Goal: Information Seeking & Learning: Check status

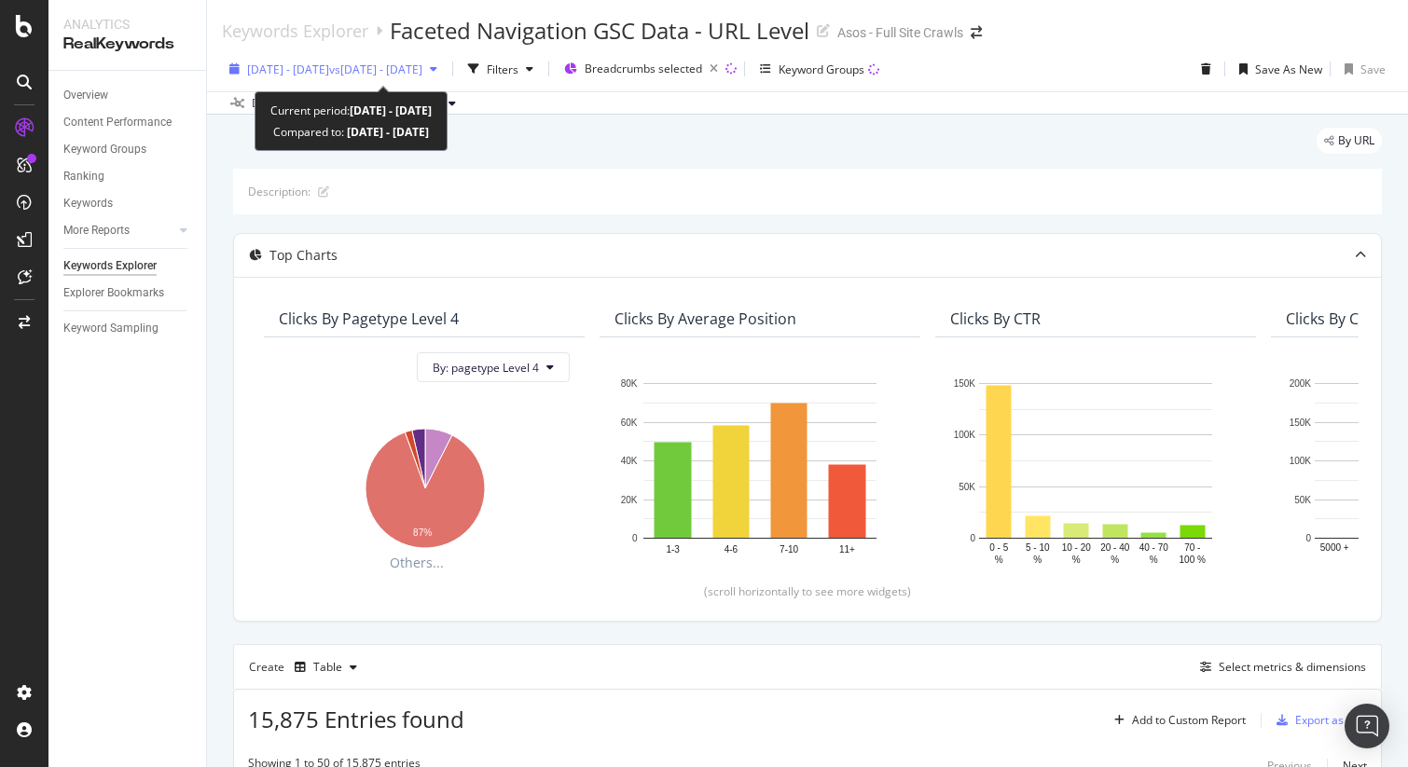
click at [305, 72] on span "[DATE] - [DATE]" at bounding box center [288, 70] width 82 height 16
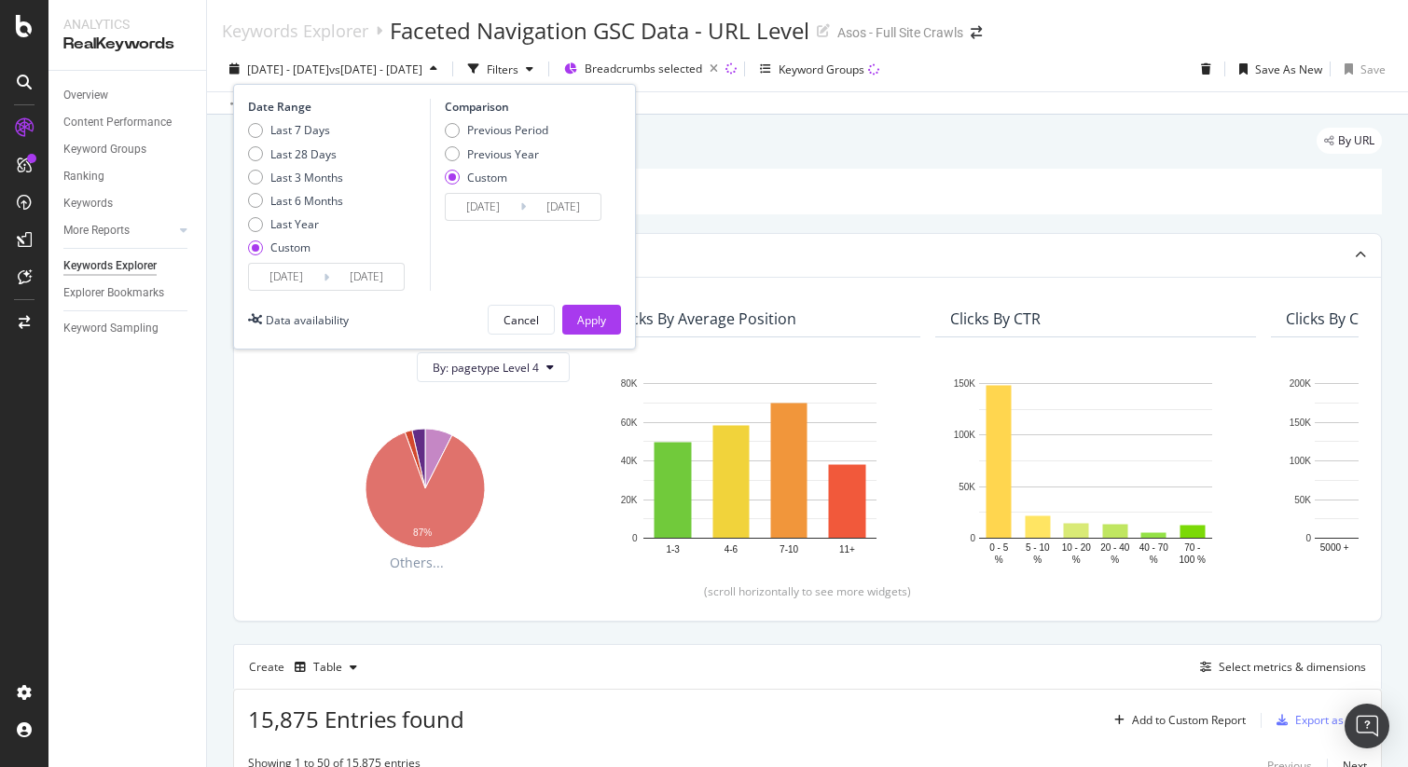
click at [302, 264] on input "[DATE]" at bounding box center [286, 277] width 75 height 26
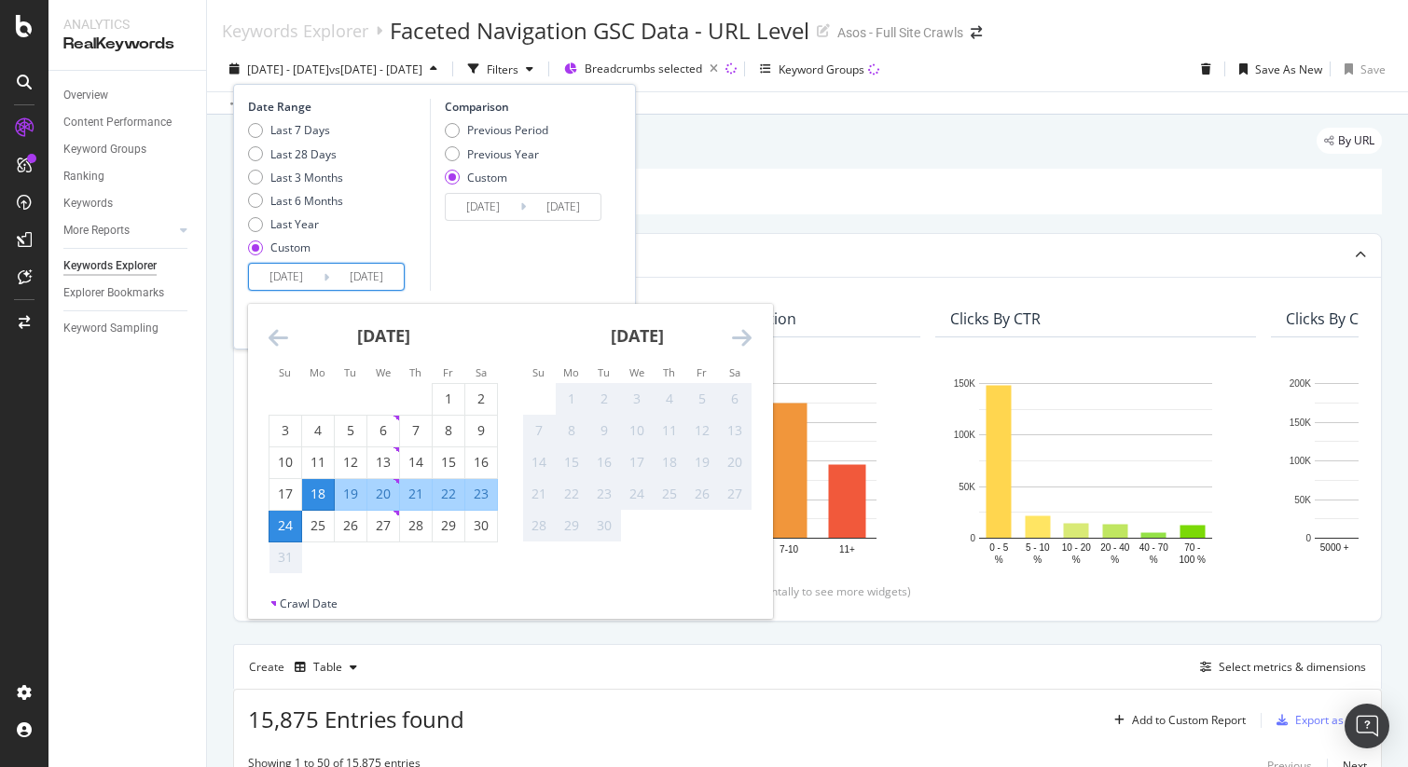
click at [458, 262] on div "Comparison Previous Period Previous Year Custom [DATE] Navigate forward to inte…" at bounding box center [518, 195] width 177 height 192
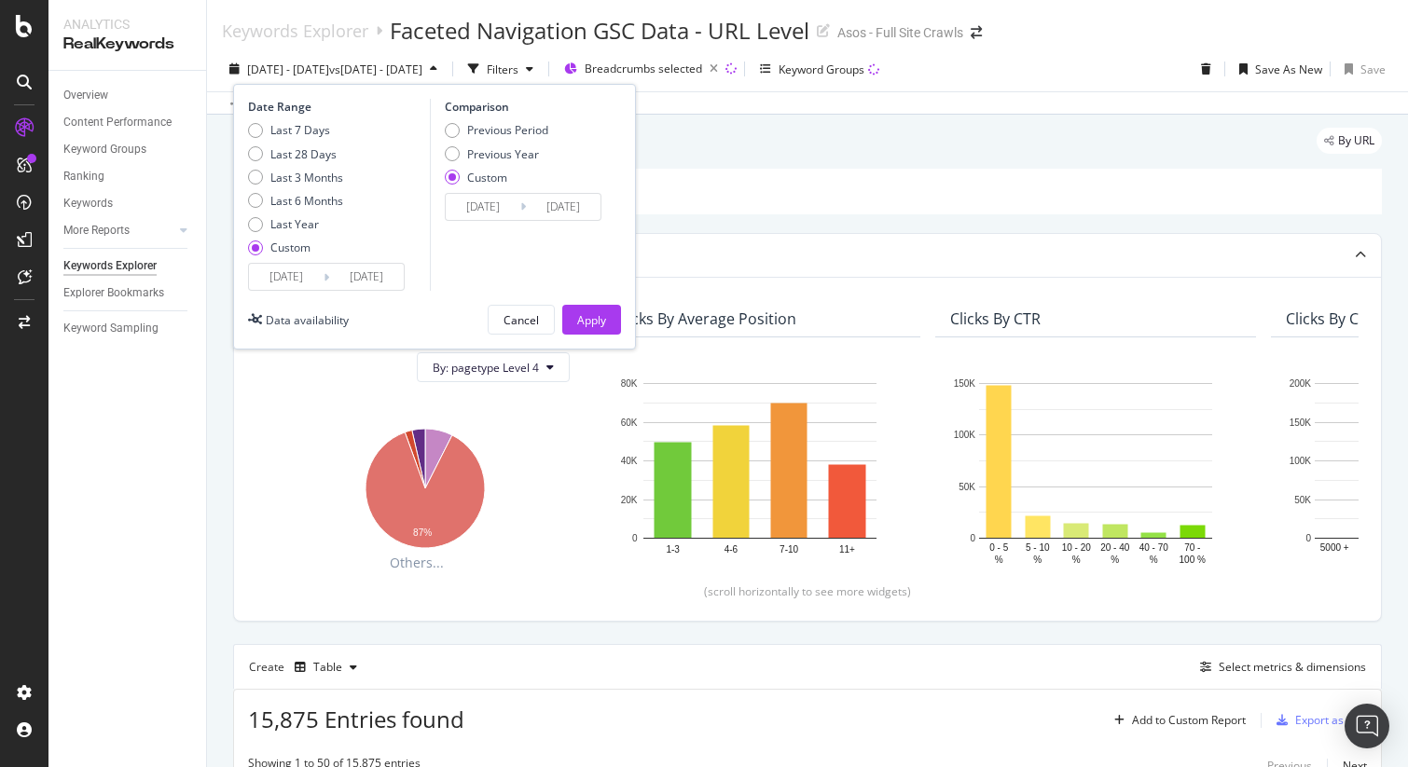
click at [741, 184] on div "Description:" at bounding box center [807, 192] width 1149 height 46
